Goal: Task Accomplishment & Management: Manage account settings

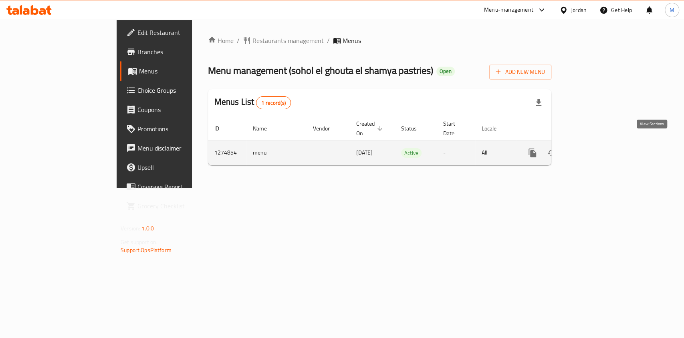
click at [600, 143] on link "enhanced table" at bounding box center [590, 152] width 19 height 19
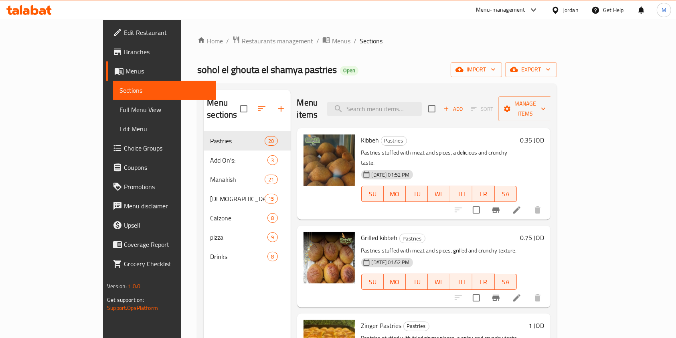
click at [544, 134] on h6 "0.35 JOD" at bounding box center [532, 139] width 24 height 11
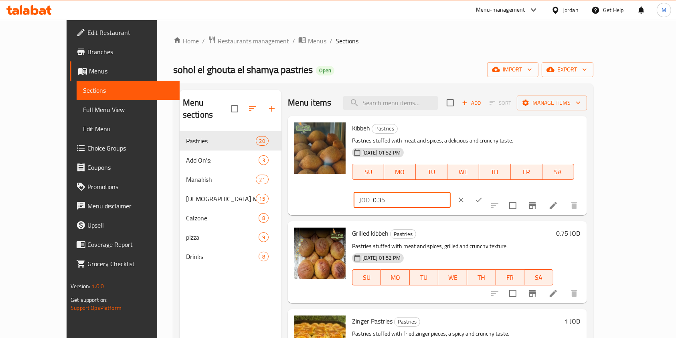
drag, startPoint x: 560, startPoint y: 130, endPoint x: 388, endPoint y: 130, distance: 172.0
click at [388, 130] on div "Kibbeh Pastries Pastries stuffed with meat and spices, a delicious and crunchy …" at bounding box center [466, 165] width 235 height 93
type input "5"
click at [451, 192] on input "0.5" at bounding box center [412, 200] width 78 height 16
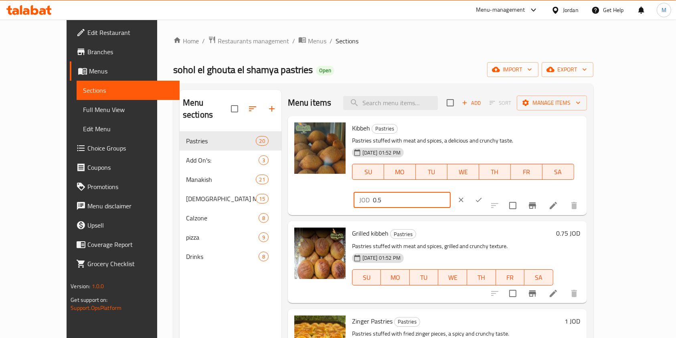
click at [451, 192] on input "0.5" at bounding box center [412, 200] width 78 height 16
type input "0.5"
click at [488, 191] on button "ok" at bounding box center [479, 200] width 18 height 18
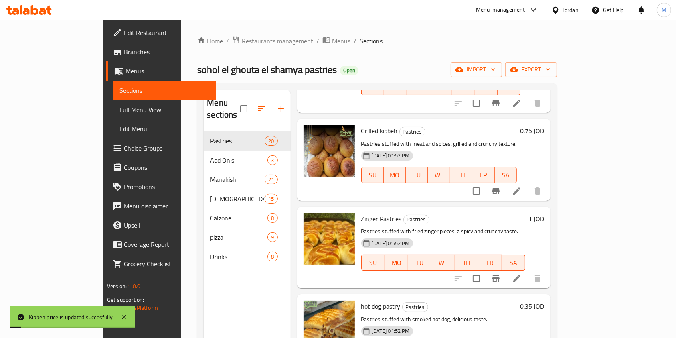
scroll to position [214, 0]
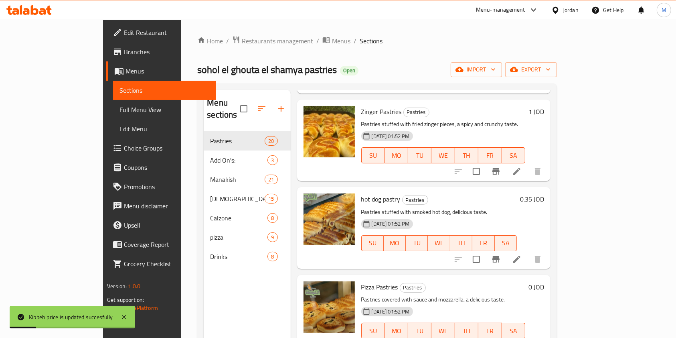
click at [544, 193] on h6 "0.35 JOD" at bounding box center [532, 198] width 24 height 11
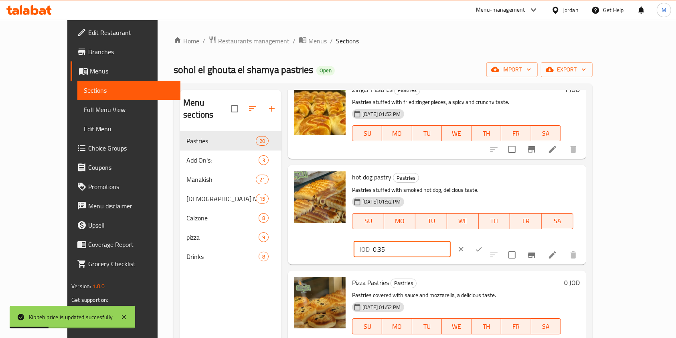
drag, startPoint x: 573, startPoint y: 178, endPoint x: 494, endPoint y: 176, distance: 79.0
click at [480, 178] on div "hot dog pastry Pastries Pastries stuffed with smoked hot dog, delicious taste. …" at bounding box center [466, 214] width 234 height 93
paste input "number"
type input "0.5"
click at [483, 245] on icon "ok" at bounding box center [479, 249] width 8 height 8
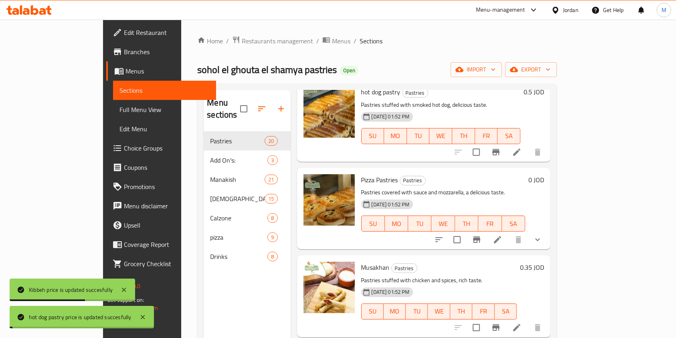
scroll to position [427, 0]
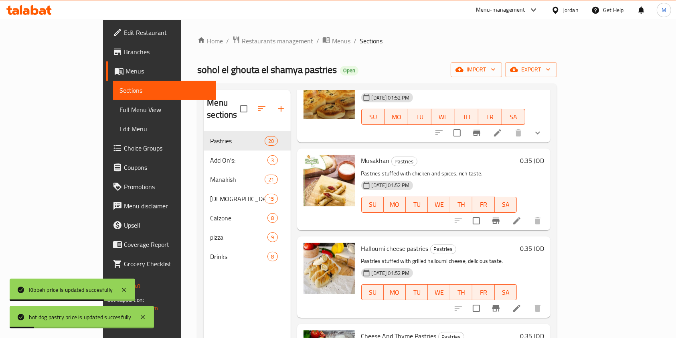
click at [544, 155] on h6 "0.35 JOD" at bounding box center [532, 160] width 24 height 11
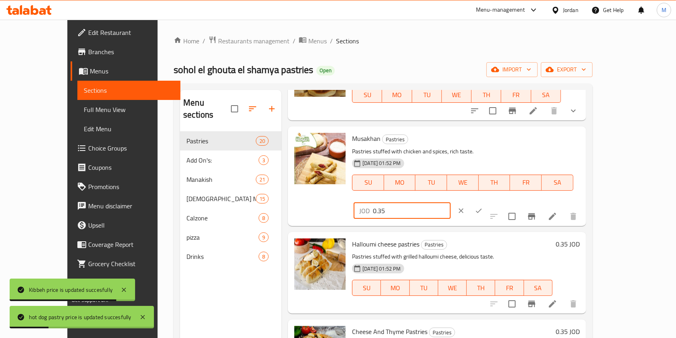
drag, startPoint x: 569, startPoint y: 143, endPoint x: 449, endPoint y: 140, distance: 119.9
click at [449, 140] on div "Musakhan Pastries Pastries stuffed with chicken and spices, rich taste. 06-02-2…" at bounding box center [466, 176] width 234 height 93
paste input "number"
type input "0.5"
click at [483, 207] on icon "ok" at bounding box center [479, 211] width 8 height 8
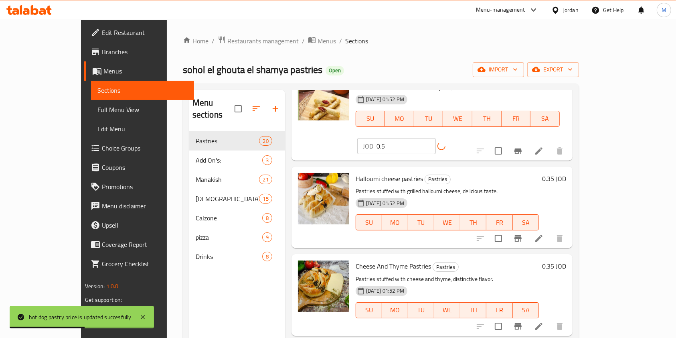
scroll to position [535, 0]
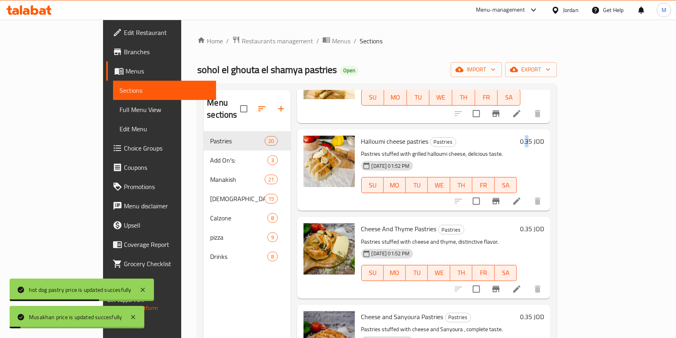
click at [544, 136] on h6 "0.35 JOD" at bounding box center [532, 141] width 24 height 11
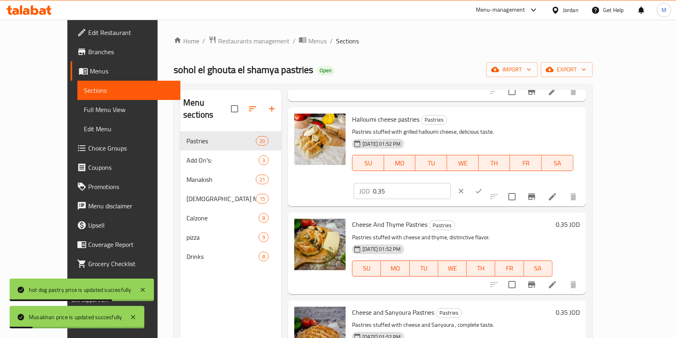
drag, startPoint x: 535, startPoint y: 120, endPoint x: 488, endPoint y: 119, distance: 47.7
click at [472, 119] on div "Halloumi cheese pastries Pastries Pastries stuffed with grilled halloumi cheese…" at bounding box center [466, 156] width 234 height 93
paste input "number"
type input "0.5"
click at [483, 187] on icon "ok" at bounding box center [479, 191] width 8 height 8
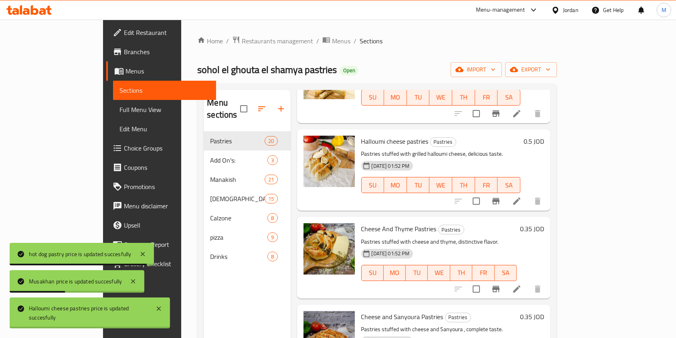
scroll to position [642, 0]
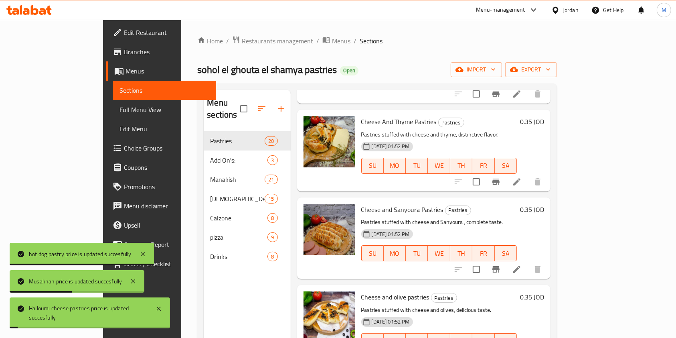
click at [544, 116] on h6 "0.35 JOD" at bounding box center [532, 121] width 24 height 11
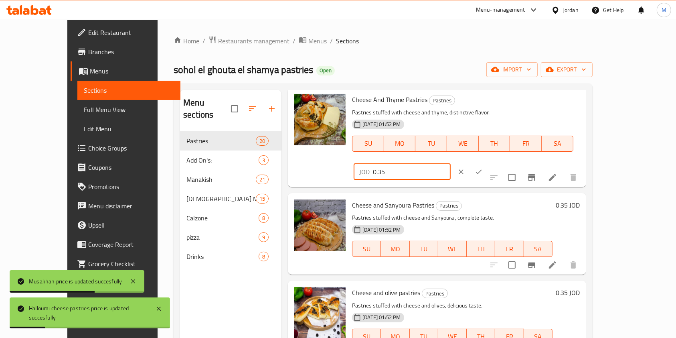
drag, startPoint x: 492, startPoint y: 106, endPoint x: 564, endPoint y: 106, distance: 72.6
click at [484, 106] on div "Cheese And Thyme Pastries Pastries Pastries stuffed with cheese and thyme, dist…" at bounding box center [466, 137] width 234 height 93
paste input "number"
type input "0.5"
click at [483, 168] on icon "ok" at bounding box center [479, 172] width 8 height 8
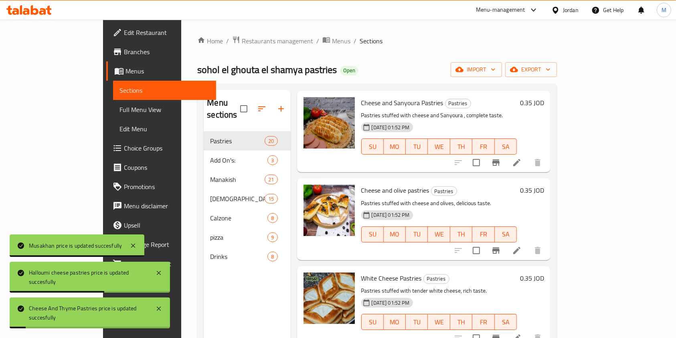
scroll to position [695, 0]
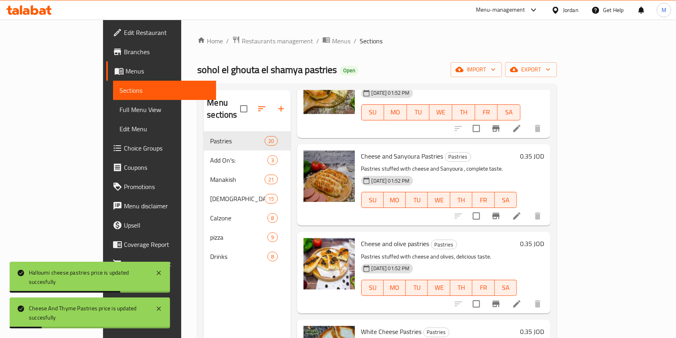
click at [544, 150] on h6 "0.35 JOD" at bounding box center [532, 155] width 24 height 11
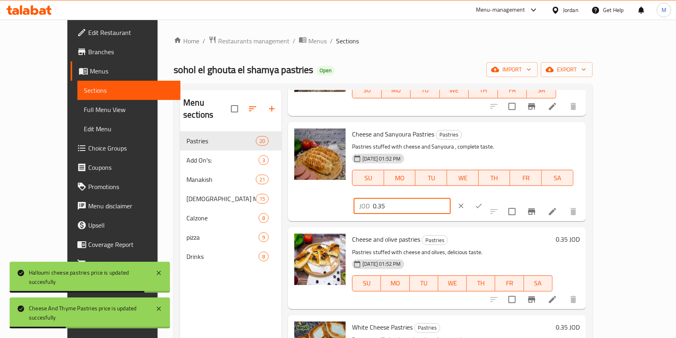
drag, startPoint x: 543, startPoint y: 137, endPoint x: 518, endPoint y: 137, distance: 25.3
click at [451, 198] on div "JOD 0.35 ​" at bounding box center [402, 206] width 97 height 16
paste input "number"
type input "0.5"
click at [488, 197] on button "ok" at bounding box center [479, 206] width 18 height 18
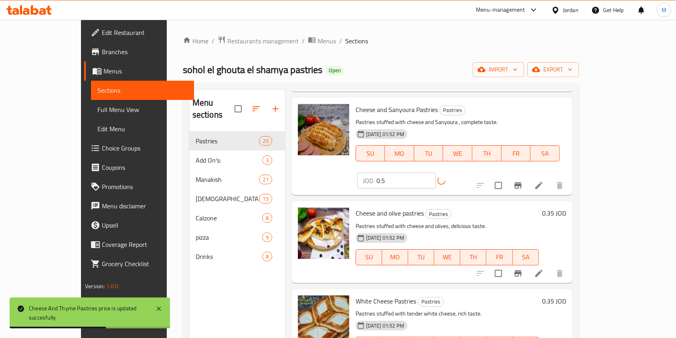
scroll to position [748, 0]
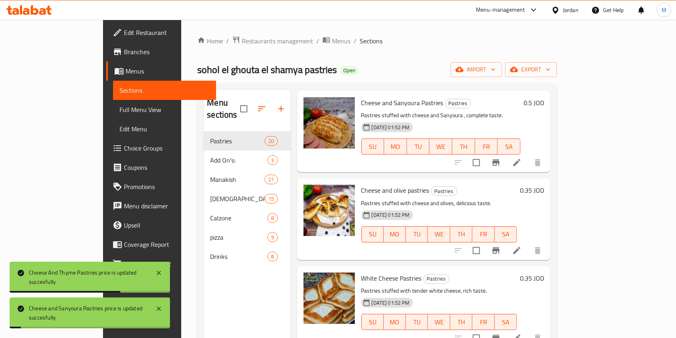
click at [544, 184] on h6 "0.35 JOD" at bounding box center [532, 189] width 24 height 11
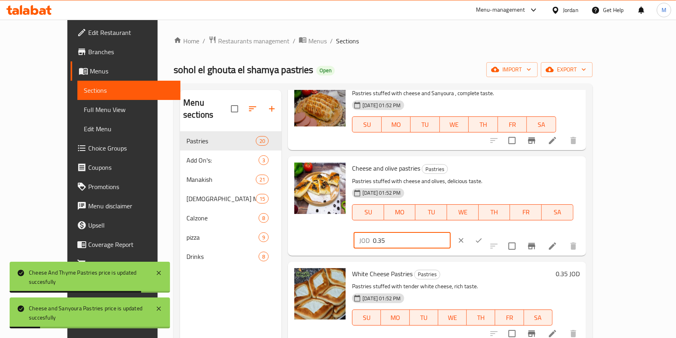
drag, startPoint x: 567, startPoint y: 174, endPoint x: 541, endPoint y: 174, distance: 26.9
click at [476, 172] on div "Cheese and olive pastries Pastries Pastries stuffed with cheese and olives, del…" at bounding box center [466, 205] width 234 height 93
paste input "number"
type input "0.5"
click at [488, 231] on div at bounding box center [469, 240] width 35 height 18
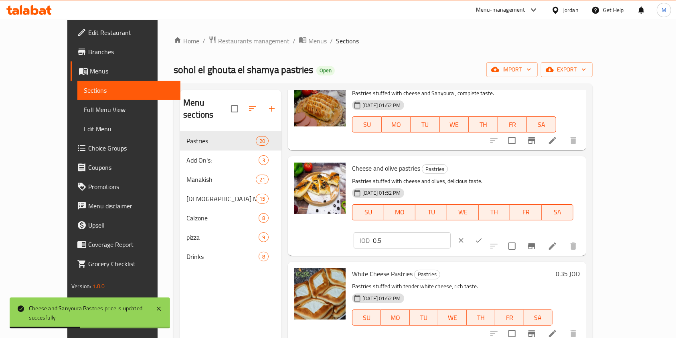
click at [488, 231] on button "ok" at bounding box center [479, 240] width 18 height 18
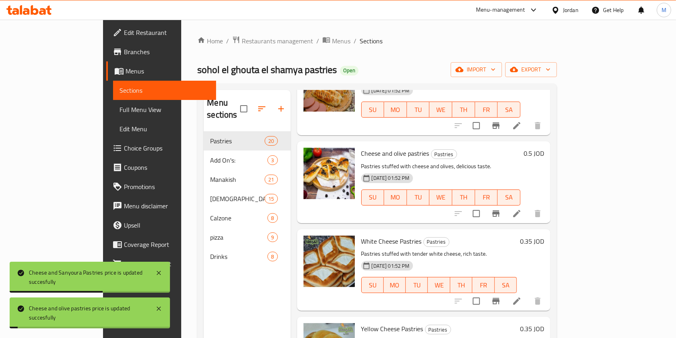
scroll to position [802, 0]
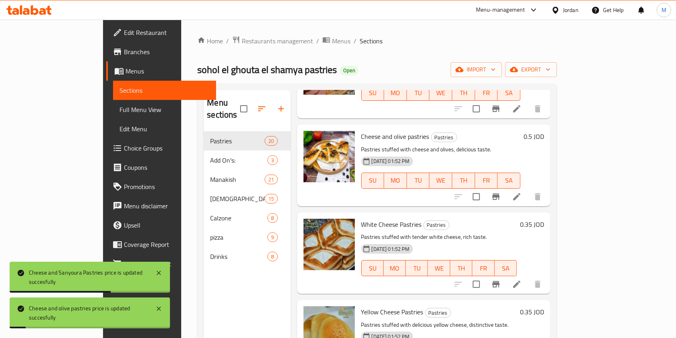
click at [547, 215] on div "White Cheese Pastries Pastries Pastries stuffed with tender white cheese, rich …" at bounding box center [452, 252] width 189 height 75
click at [544, 219] on h6 "0.35 JOD" at bounding box center [532, 224] width 24 height 11
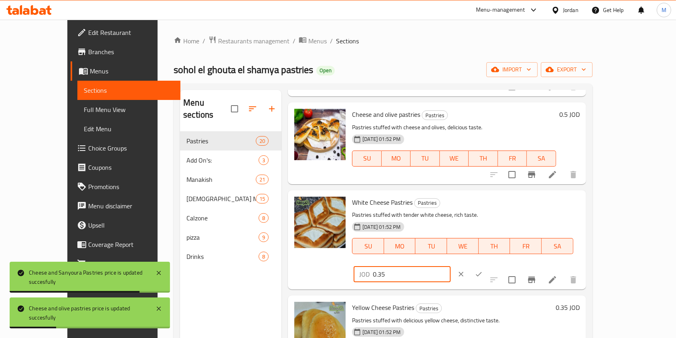
drag, startPoint x: 579, startPoint y: 204, endPoint x: 483, endPoint y: 200, distance: 95.9
click at [476, 200] on div "White Cheese Pastries Pastries Pastries stuffed with tender white cheese, rich …" at bounding box center [466, 239] width 234 height 93
paste input "number"
type input "0.5"
click at [488, 265] on button "ok" at bounding box center [479, 274] width 18 height 18
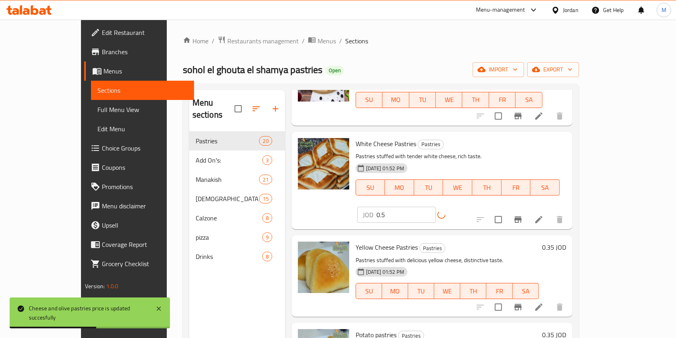
scroll to position [909, 0]
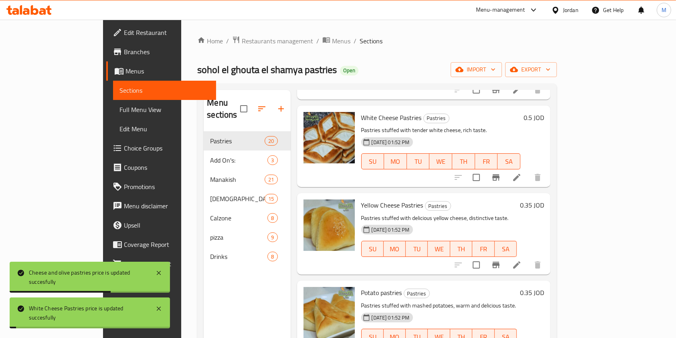
click at [544, 199] on h6 "0.35 JOD" at bounding box center [532, 204] width 24 height 11
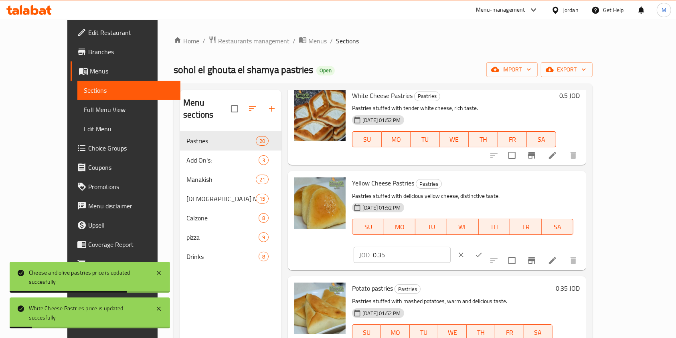
drag, startPoint x: 567, startPoint y: 189, endPoint x: 462, endPoint y: 191, distance: 105.5
click at [443, 187] on div "Yellow Cheese Pastries Pastries Pastries stuffed with delicious yellow cheese, …" at bounding box center [466, 220] width 234 height 93
paste input "number"
type input "0.5"
click at [488, 246] on button "ok" at bounding box center [479, 255] width 18 height 18
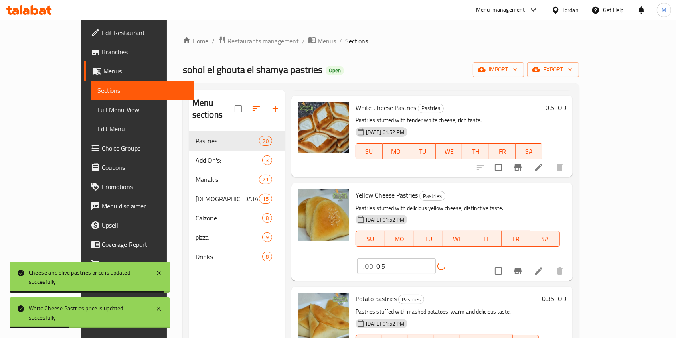
scroll to position [962, 0]
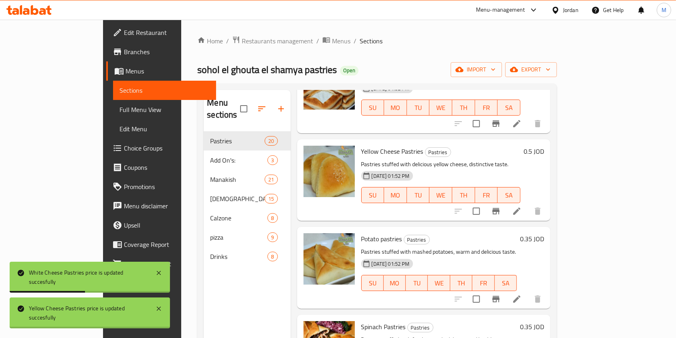
click at [544, 233] on h6 "0.35 JOD" at bounding box center [532, 238] width 24 height 11
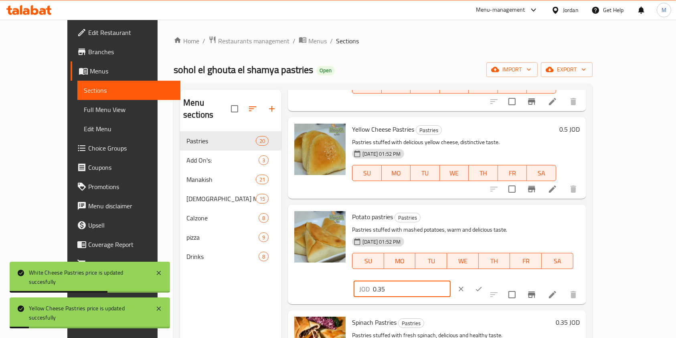
drag, startPoint x: 521, startPoint y: 217, endPoint x: 537, endPoint y: 218, distance: 15.3
click at [500, 215] on div "Potato pastries Pastries Pastries stuffed with mashed potatoes, warm and delici…" at bounding box center [466, 254] width 234 height 93
paste input "number"
type input "0.5"
click at [482, 287] on icon "ok" at bounding box center [479, 289] width 6 height 4
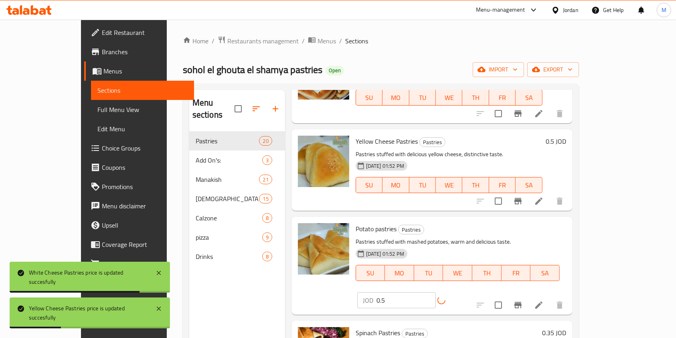
scroll to position [1123, 0]
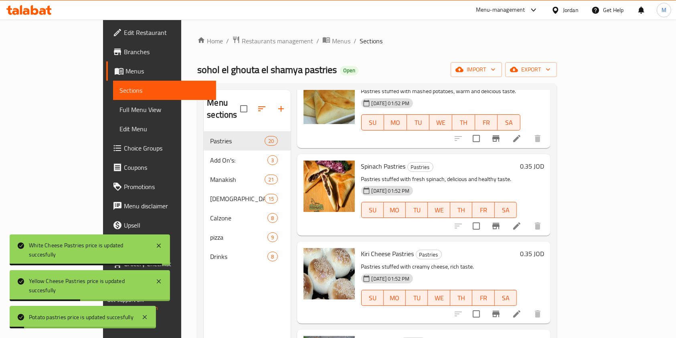
click at [544, 160] on h6 "0.35 JOD" at bounding box center [532, 165] width 24 height 11
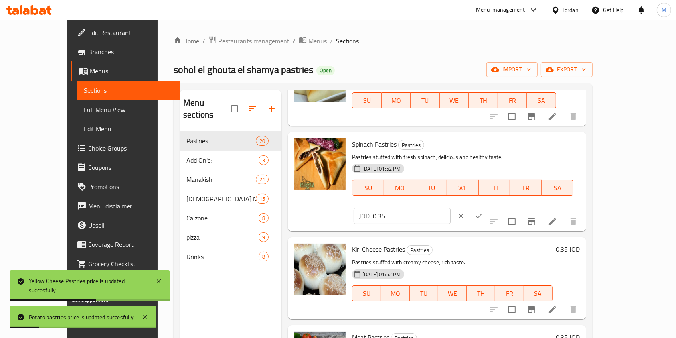
click at [475, 144] on div "Spinach Pastries Pastries Pastries stuffed with fresh spinach, delicious and he…" at bounding box center [466, 181] width 234 height 93
paste input "number"
type input "0.5"
click at [482, 214] on icon "ok" at bounding box center [479, 216] width 6 height 4
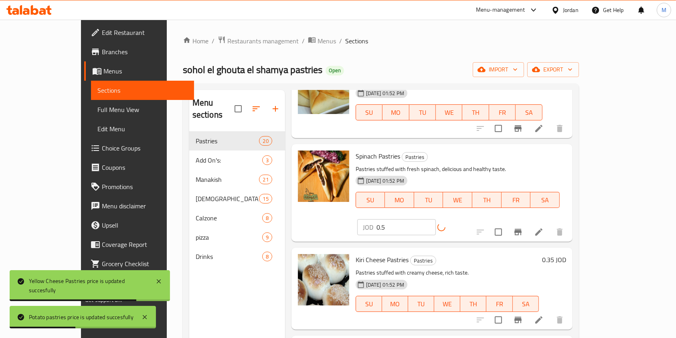
scroll to position [1176, 0]
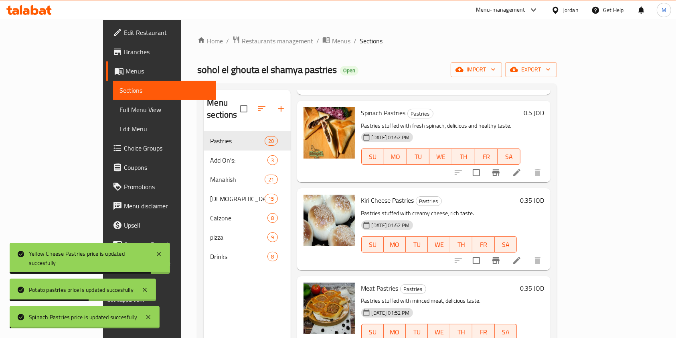
click at [544, 194] on h6 "0.35 JOD" at bounding box center [532, 199] width 24 height 11
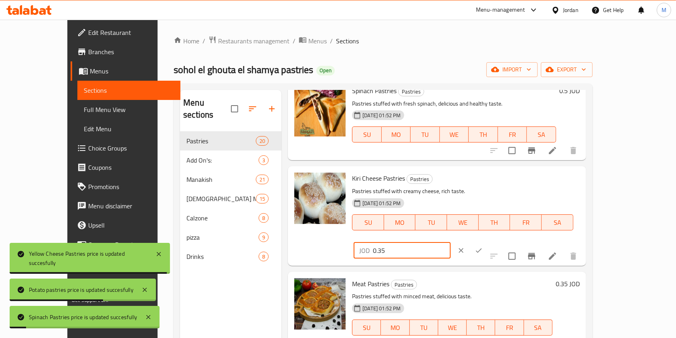
drag, startPoint x: 531, startPoint y: 179, endPoint x: 545, endPoint y: 176, distance: 14.7
click at [475, 178] on div "Kiri Cheese Pastries Pastries Pastries stuffed with creamy cheese, rich taste. …" at bounding box center [466, 215] width 234 height 93
paste input "number"
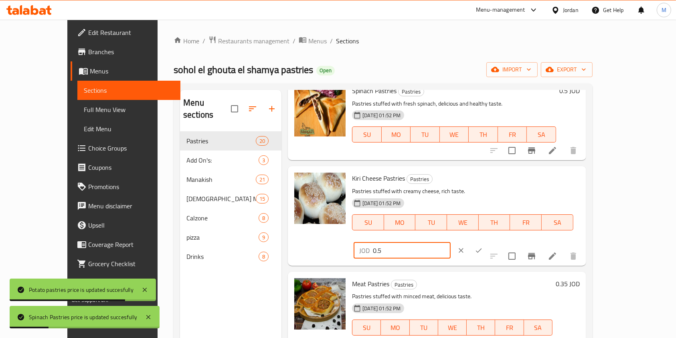
type input "0.5"
click at [488, 241] on button "ok" at bounding box center [479, 250] width 18 height 18
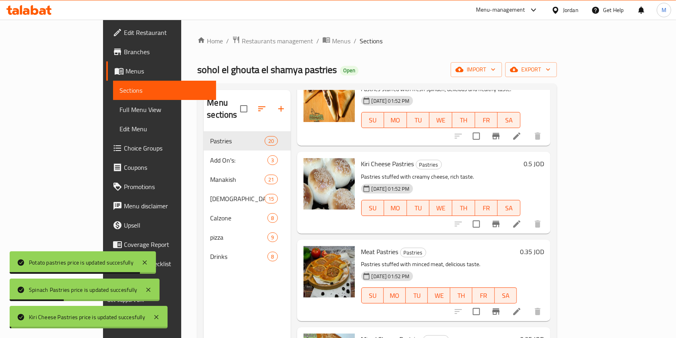
scroll to position [1229, 0]
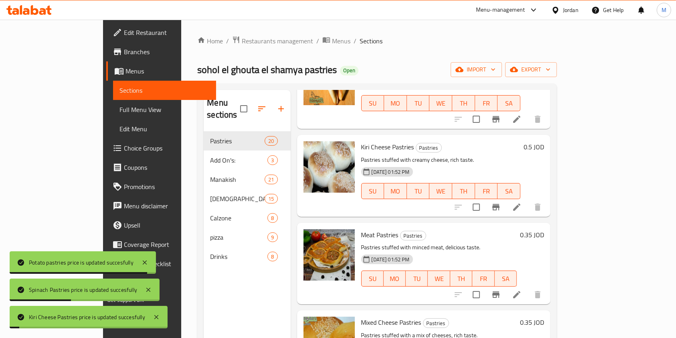
click at [544, 229] on div "0.35 JOD" at bounding box center [530, 263] width 27 height 69
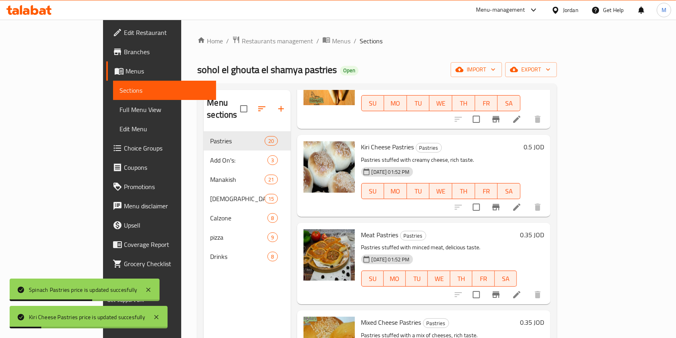
click at [544, 229] on h6 "0.35 JOD" at bounding box center [532, 234] width 24 height 11
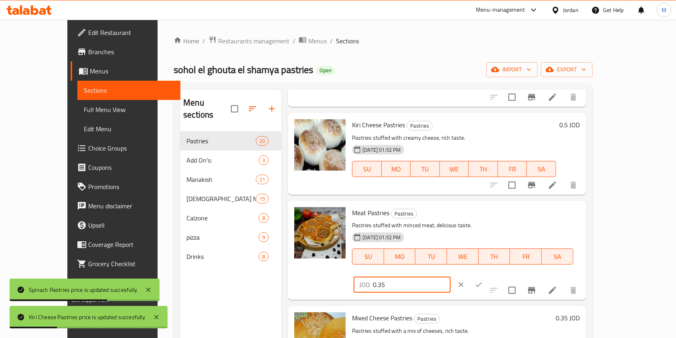
drag, startPoint x: 533, startPoint y: 222, endPoint x: 486, endPoint y: 215, distance: 47.5
click at [482, 217] on div "Meat Pastries Pastries Pastries stuffed with minced meat, delicious taste. 06-0…" at bounding box center [466, 250] width 234 height 93
paste input "number"
type input "0.5"
click at [499, 275] on div "JOD 0.5 ​" at bounding box center [427, 284] width 146 height 18
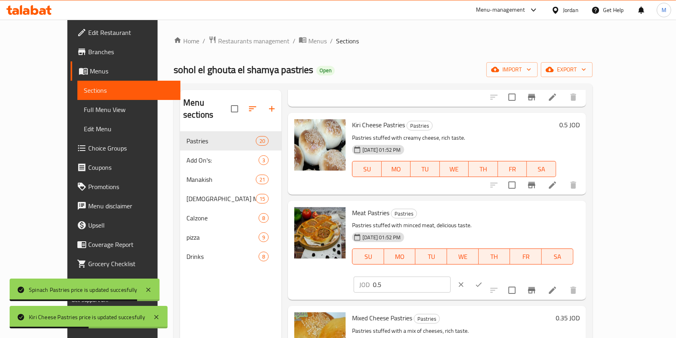
click at [488, 275] on div at bounding box center [469, 284] width 35 height 18
click at [483, 280] on icon "ok" at bounding box center [479, 284] width 8 height 8
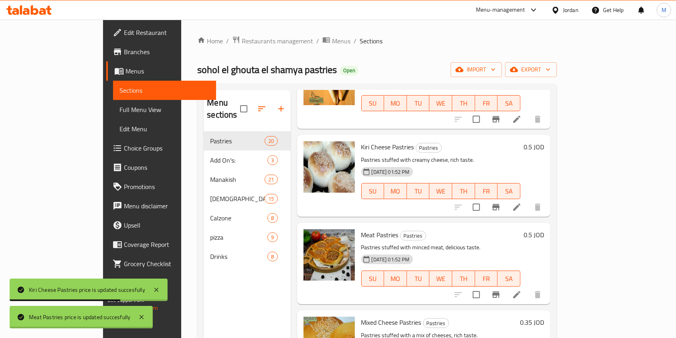
scroll to position [1336, 0]
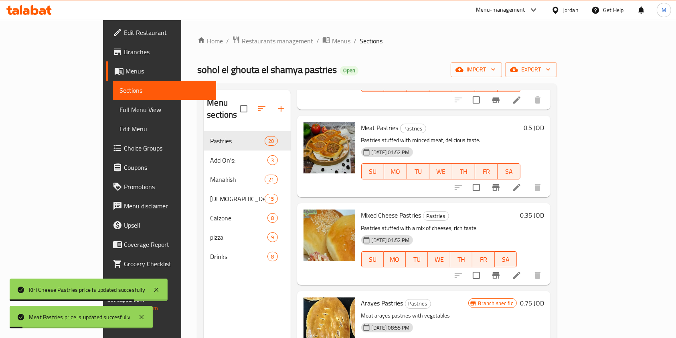
click at [544, 209] on h6 "0.35 JOD" at bounding box center [532, 214] width 24 height 11
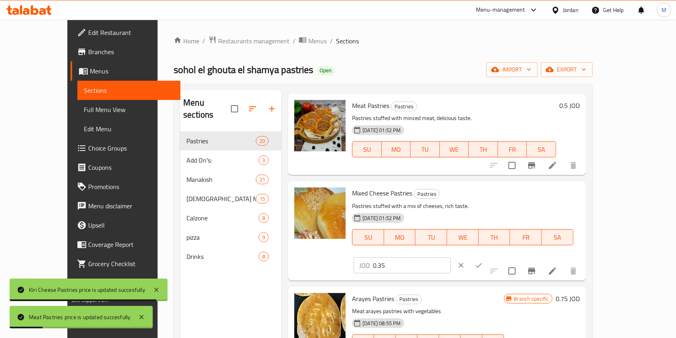
drag, startPoint x: 543, startPoint y: 197, endPoint x: 512, endPoint y: 194, distance: 31.8
click at [451, 257] on div "JOD 0.35 ​" at bounding box center [402, 265] width 97 height 16
paste input "number"
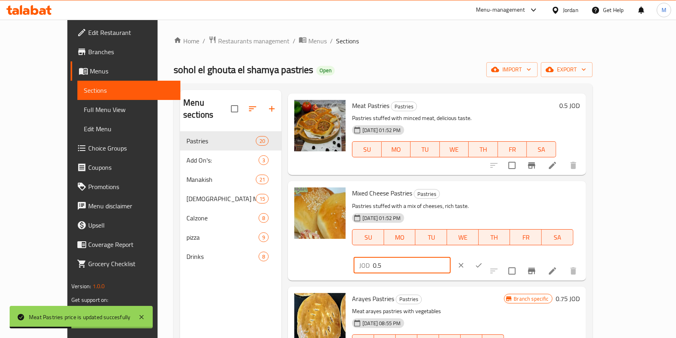
type input "0.5"
click at [488, 256] on button "ok" at bounding box center [479, 265] width 18 height 18
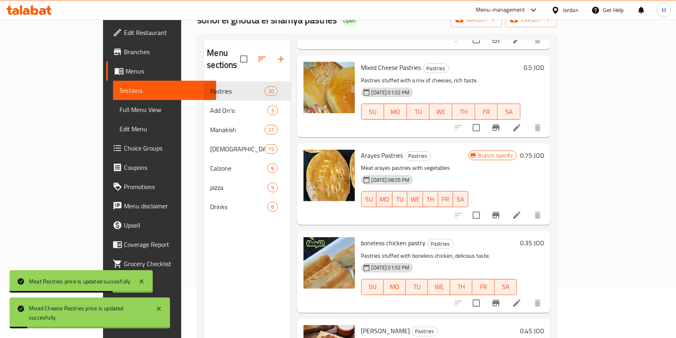
scroll to position [107, 0]
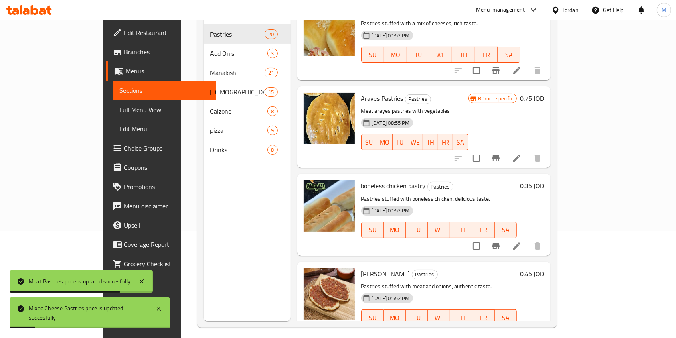
click at [544, 180] on h6 "0.35 JOD" at bounding box center [532, 185] width 24 height 11
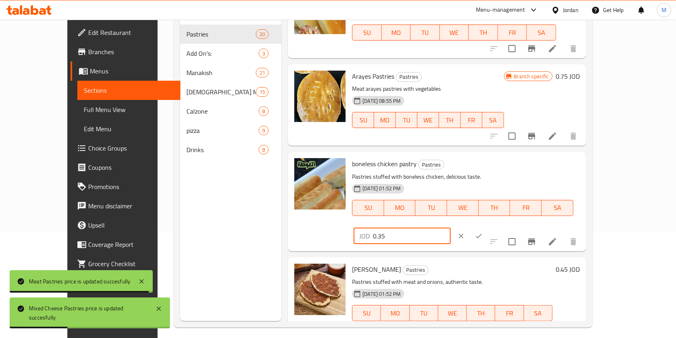
drag, startPoint x: 562, startPoint y: 168, endPoint x: 490, endPoint y: 163, distance: 71.6
click at [490, 163] on div "boneless chicken pastry Pastries Pastries stuffed with boneless chicken, delici…" at bounding box center [466, 201] width 234 height 93
paste input "number"
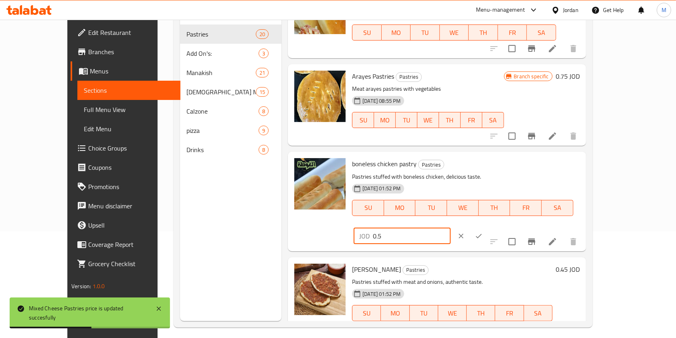
type input "0.5"
click at [488, 227] on button "ok" at bounding box center [479, 236] width 18 height 18
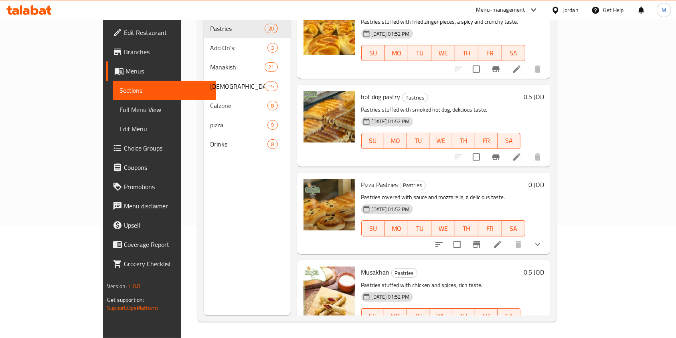
scroll to position [98, 0]
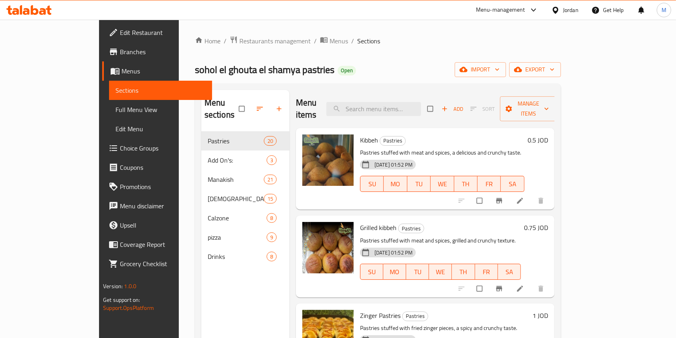
click at [120, 47] on span "Branches" at bounding box center [163, 52] width 86 height 10
